Goal: Task Accomplishment & Management: Complete application form

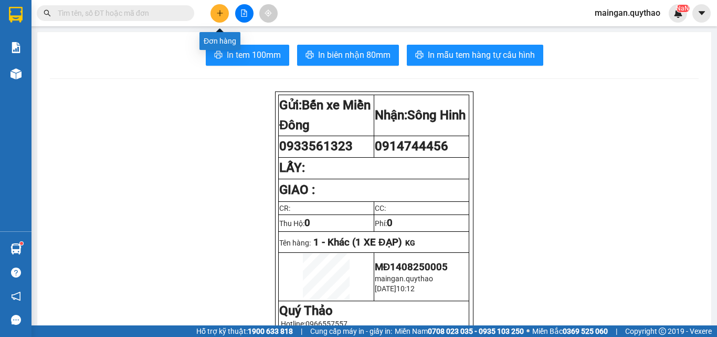
click at [223, 16] on icon "plus" at bounding box center [219, 12] width 7 height 7
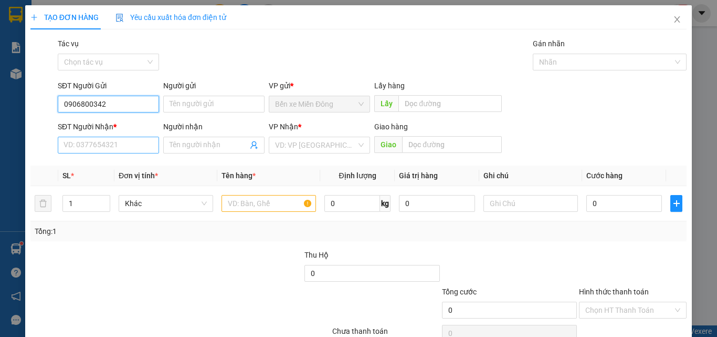
type input "0906800342"
click at [111, 141] on input "SĐT Người Nhận *" at bounding box center [108, 145] width 101 height 17
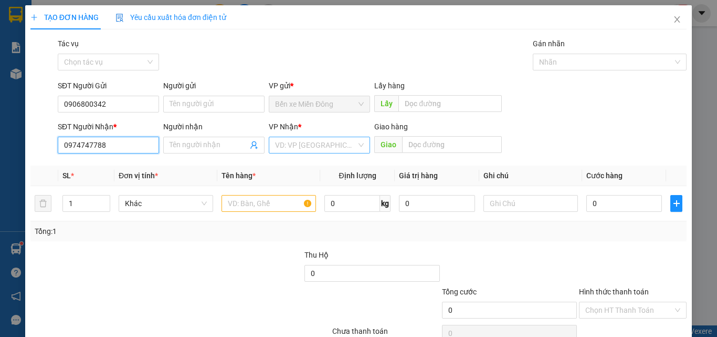
type input "0974747788"
click at [307, 146] on input "search" at bounding box center [315, 145] width 81 height 16
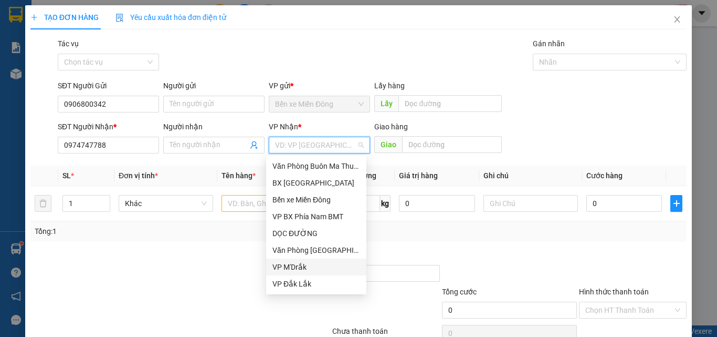
click at [301, 268] on div "VP M'Drắk" at bounding box center [317, 267] width 88 height 12
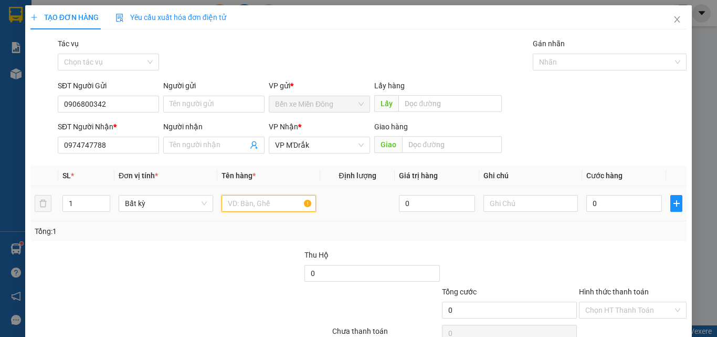
click at [258, 206] on input "text" at bounding box center [269, 203] width 95 height 17
drag, startPoint x: 359, startPoint y: 183, endPoint x: 308, endPoint y: 189, distance: 51.3
click at [285, 197] on table "SL * Đơn vị tính * Tên hàng * Định lượng Giá trị hàng Ghi chú Cước hàng 1 Bất k…" at bounding box center [358, 193] width 656 height 56
click at [446, 244] on div "Transit Pickup Surcharge Ids Transit Deliver Surcharge Ids Transit Deliver Surc…" at bounding box center [358, 203] width 656 height 330
